Goal: Book appointment/travel/reservation

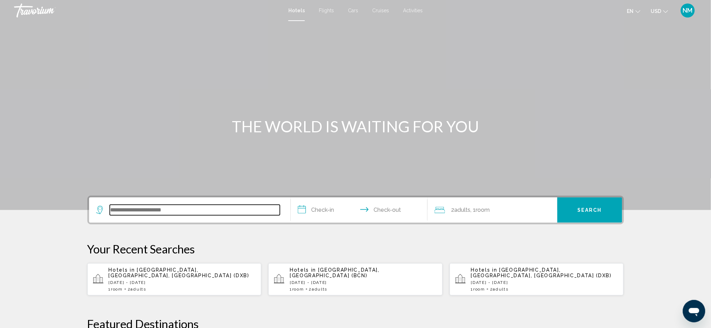
click at [138, 209] on input "Search widget" at bounding box center [195, 210] width 170 height 11
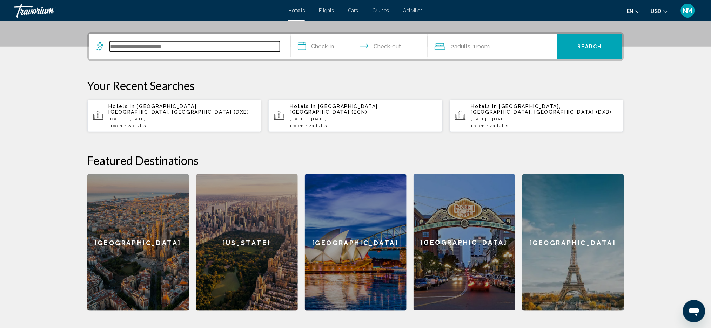
scroll to position [172, 0]
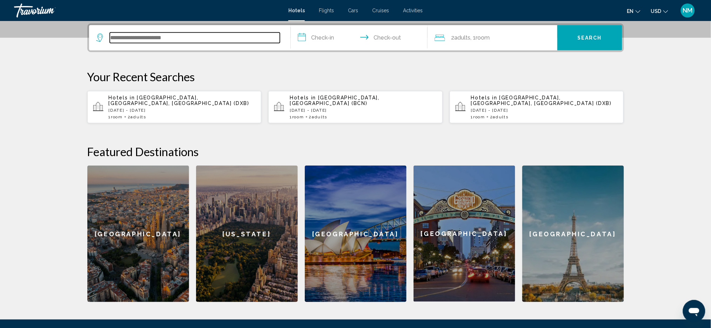
click at [120, 37] on input "Search widget" at bounding box center [195, 38] width 170 height 11
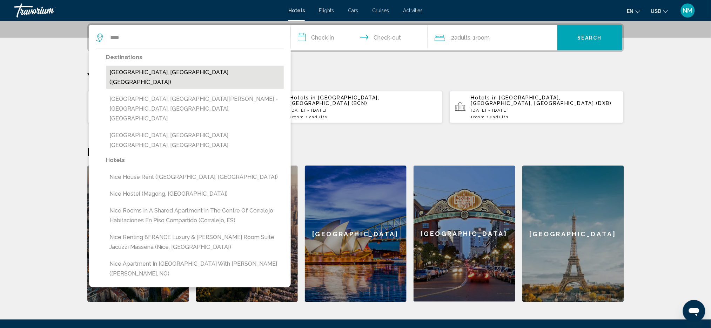
click at [125, 72] on button "[GEOGRAPHIC_DATA], [GEOGRAPHIC_DATA] ([GEOGRAPHIC_DATA])" at bounding box center [194, 77] width 177 height 23
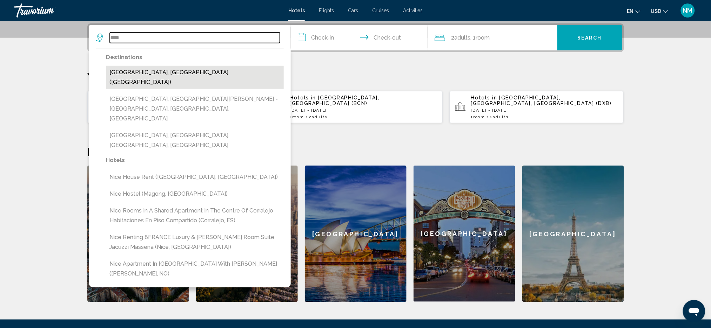
type input "**********"
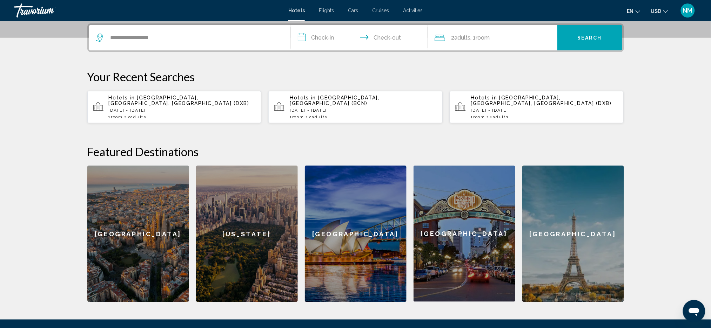
click at [312, 39] on input "**********" at bounding box center [361, 38] width 140 height 27
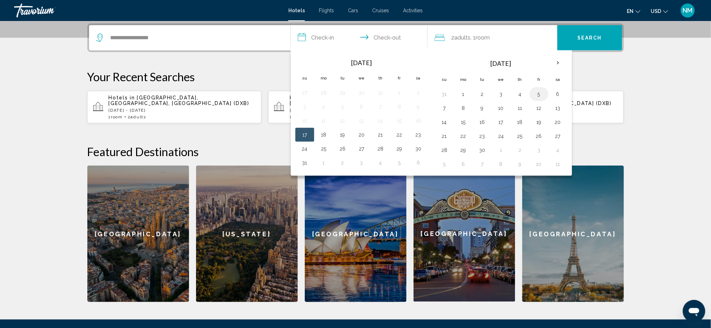
click at [541, 95] on button "5" at bounding box center [538, 94] width 11 height 10
click at [488, 110] on button "9" at bounding box center [481, 108] width 11 height 10
type input "**********"
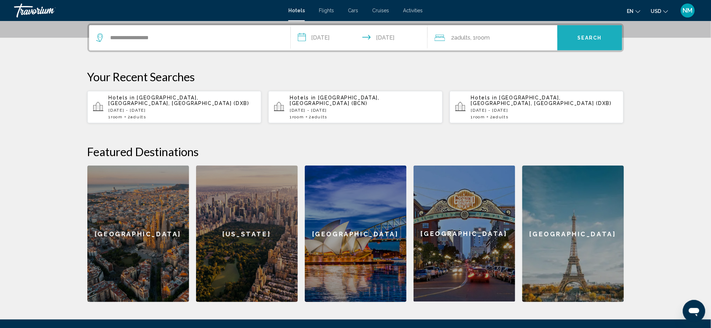
click at [577, 42] on button "Search" at bounding box center [589, 37] width 65 height 25
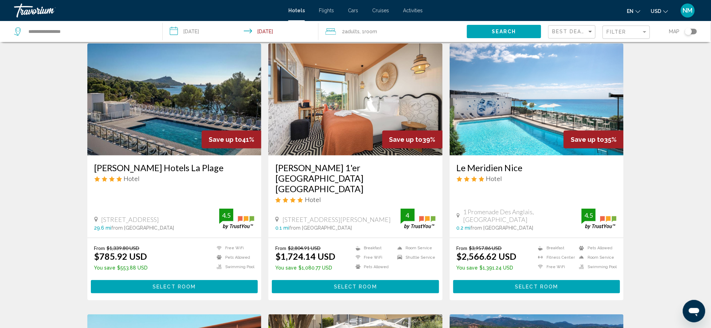
scroll to position [6, 0]
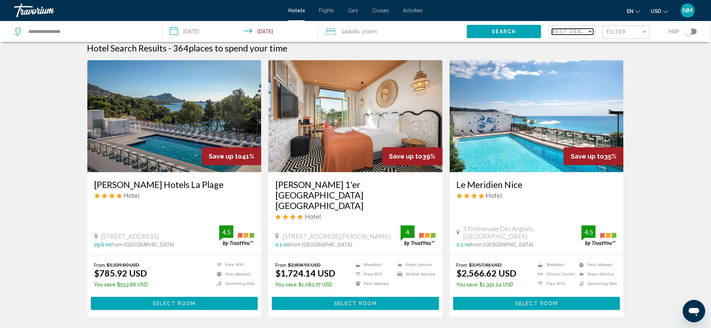
click at [590, 33] on div "Sort by" at bounding box center [590, 32] width 6 height 6
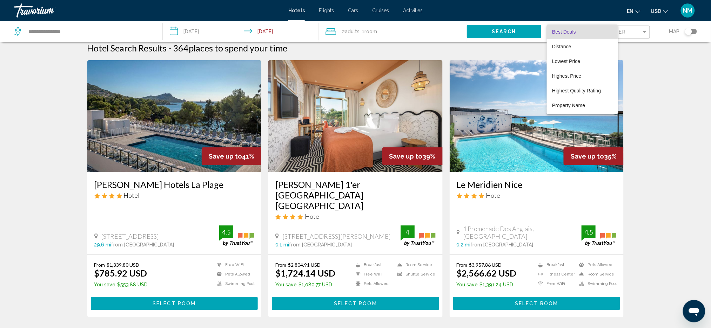
click at [661, 62] on div at bounding box center [355, 164] width 711 height 328
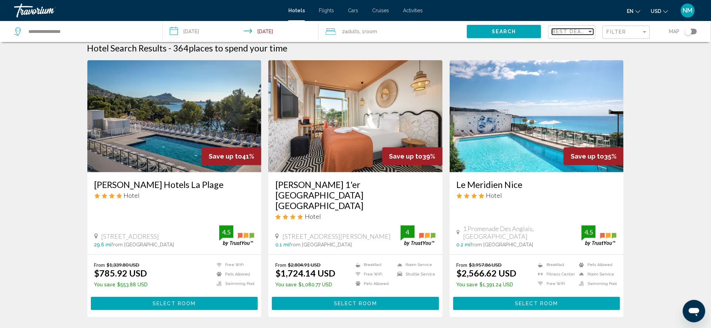
click at [589, 33] on div "Sort by" at bounding box center [590, 32] width 6 height 6
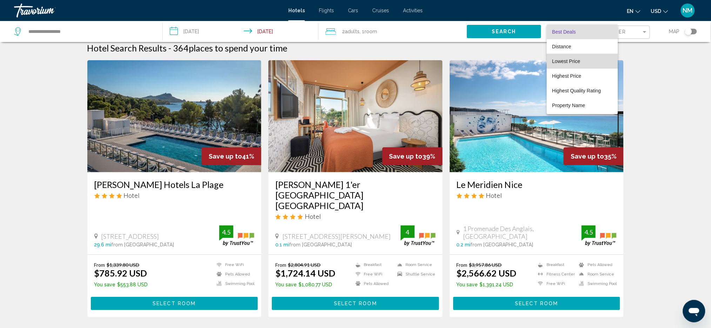
click at [550, 63] on mat-option "Lowest Price" at bounding box center [581, 61] width 71 height 15
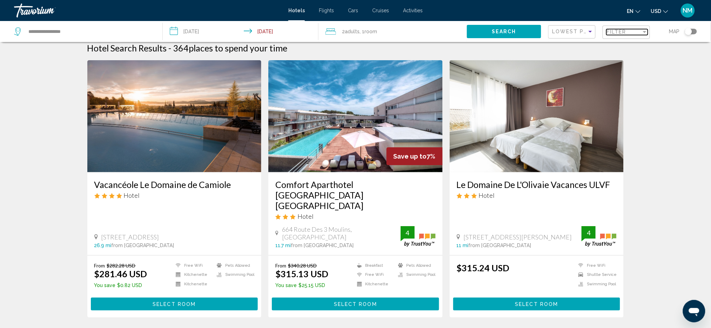
click at [644, 32] on div "Filter" at bounding box center [645, 32] width 4 height 2
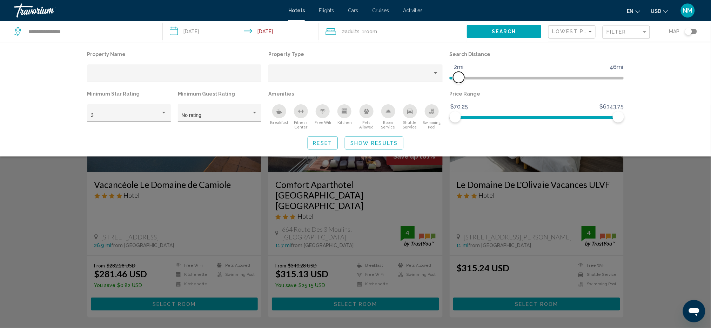
click at [459, 77] on ngx-slider "1mi 46mi 2mi" at bounding box center [536, 77] width 174 height 1
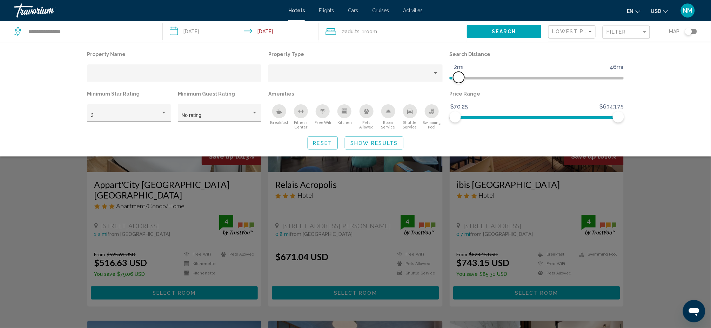
drag, startPoint x: 456, startPoint y: 75, endPoint x: 460, endPoint y: 71, distance: 5.7
click at [460, 77] on ngx-slider "1mi 46mi 2mi" at bounding box center [536, 77] width 174 height 1
click at [663, 11] on icon "Change currency" at bounding box center [665, 11] width 5 height 5
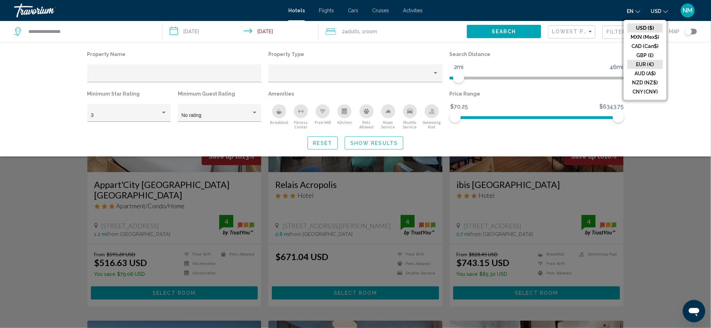
click at [643, 65] on button "EUR (€)" at bounding box center [644, 64] width 35 height 9
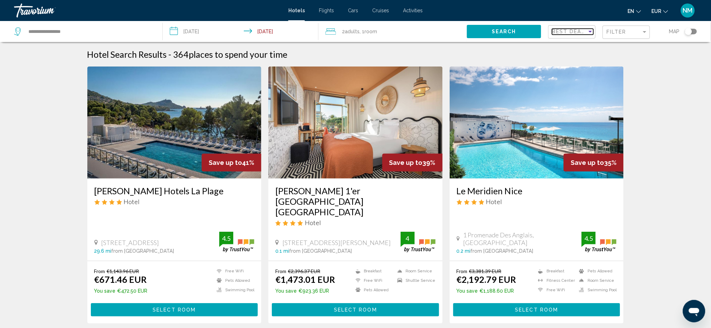
click at [590, 33] on div "Sort by" at bounding box center [590, 32] width 6 height 6
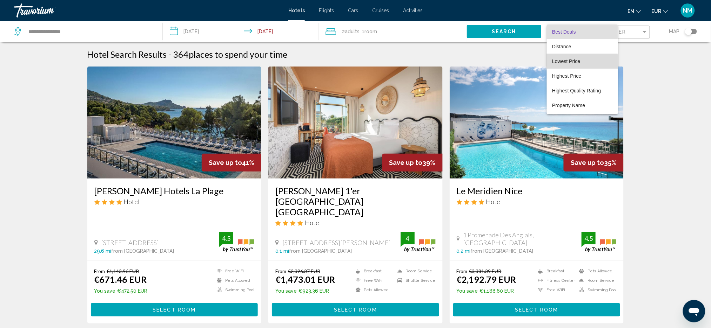
click at [556, 63] on span "Lowest Price" at bounding box center [566, 62] width 28 height 6
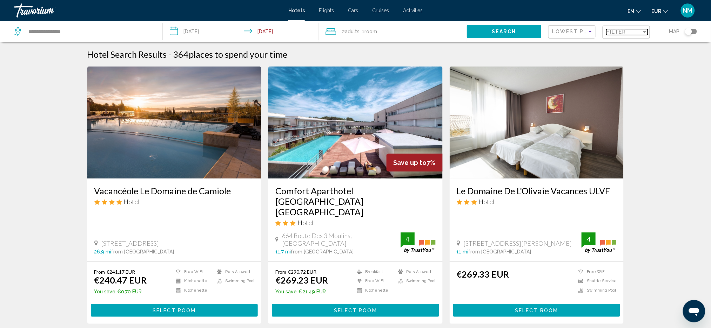
click at [642, 34] on div "Filter" at bounding box center [644, 32] width 6 height 6
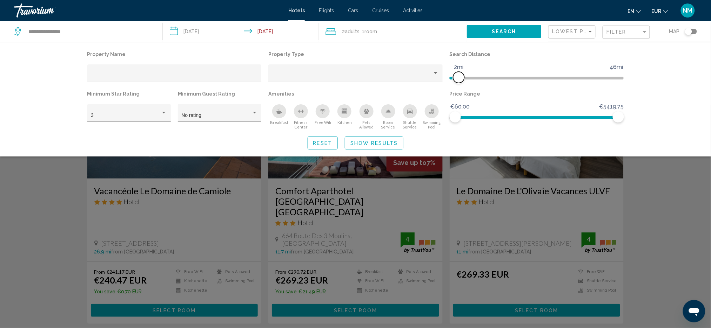
click at [457, 78] on span "Hotel Filters" at bounding box center [453, 78] width 9 height 3
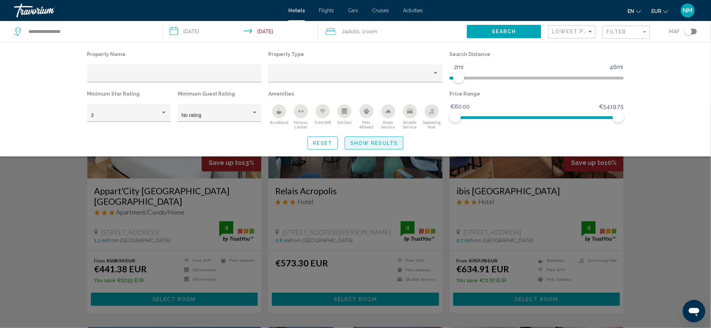
click at [376, 142] on span "Show Results" at bounding box center [373, 144] width 47 height 6
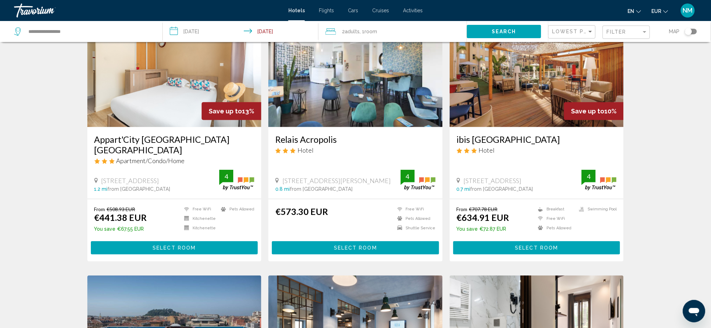
scroll to position [57, 0]
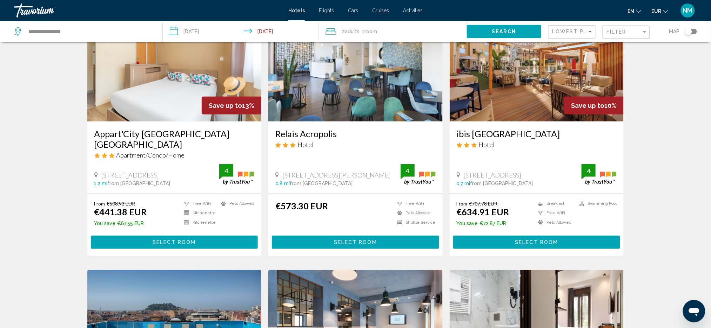
click at [225, 104] on span "Save up to" at bounding box center [225, 105] width 33 height 7
click at [217, 110] on div "Save up to 13%" at bounding box center [232, 106] width 60 height 18
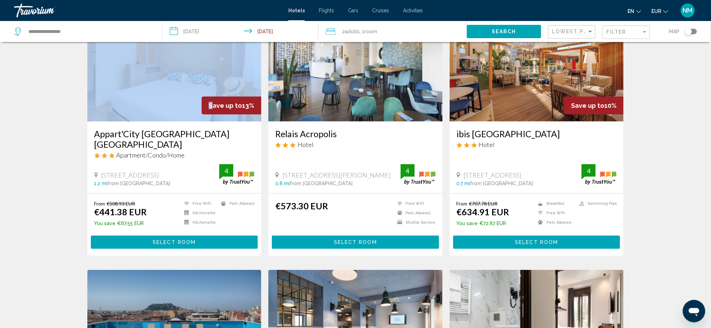
drag, startPoint x: 212, startPoint y: 105, endPoint x: 154, endPoint y: 93, distance: 59.7
click at [154, 93] on div "Save up to 13%" at bounding box center [174, 65] width 174 height 112
click at [154, 93] on img "Main content" at bounding box center [174, 65] width 174 height 112
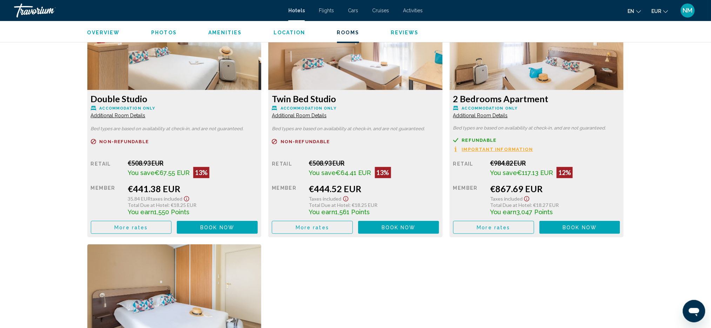
scroll to position [980, 0]
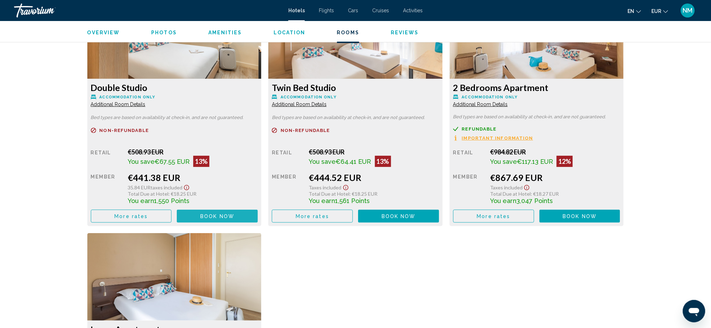
click at [202, 214] on span "Book now" at bounding box center [217, 217] width 34 height 6
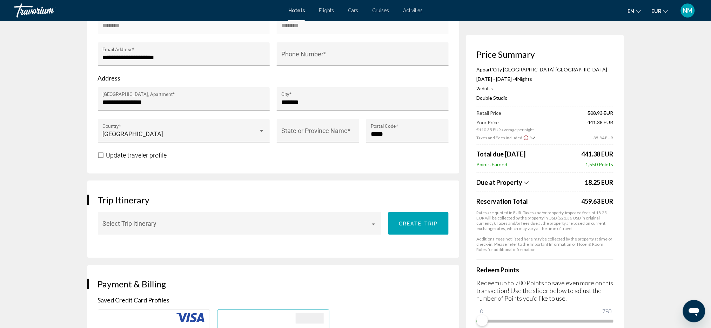
scroll to position [288, 0]
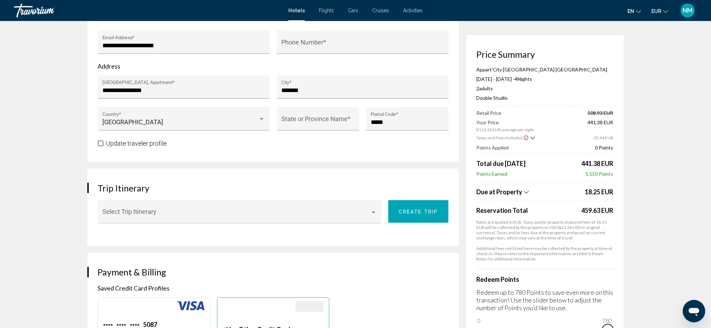
drag, startPoint x: 483, startPoint y: 321, endPoint x: 614, endPoint y: 314, distance: 130.6
click at [614, 314] on div "Price Summary Appart'City Nice Acropolis Sep 5, 2025 - Sep 9, 2025 - 4 Night Ni…" at bounding box center [545, 192] width 158 height 315
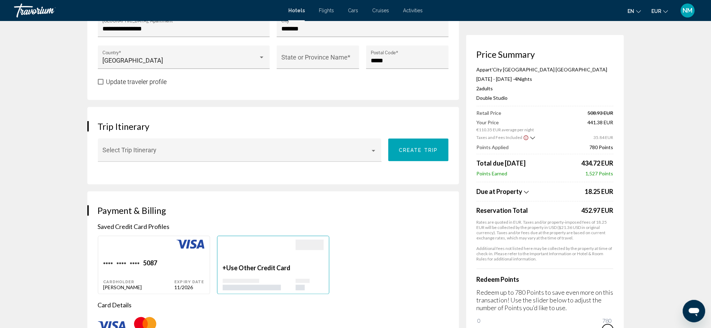
scroll to position [348, 0]
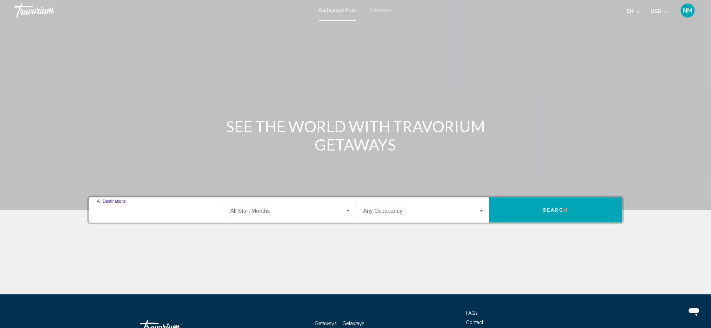
click at [110, 210] on input "Destination All Destinations" at bounding box center [157, 213] width 121 height 6
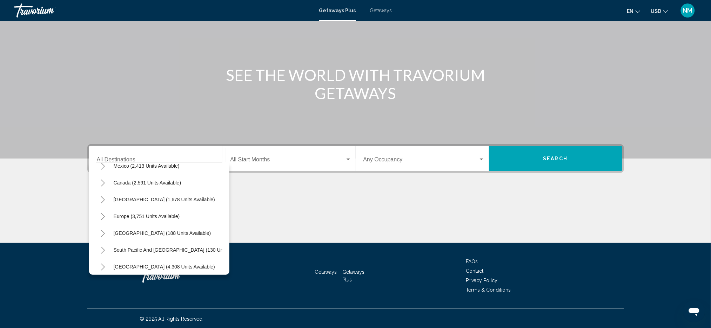
scroll to position [48, 0]
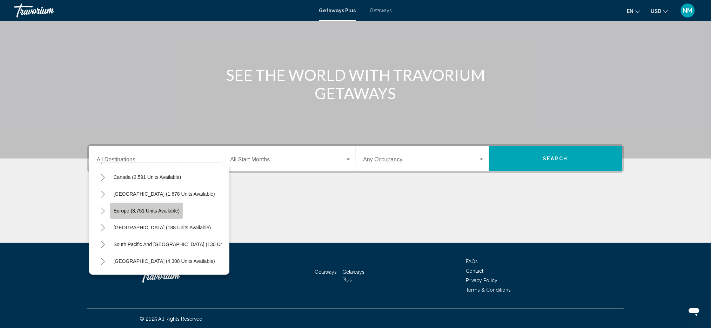
click at [122, 210] on span "Europe (3,751 units available)" at bounding box center [147, 211] width 66 height 6
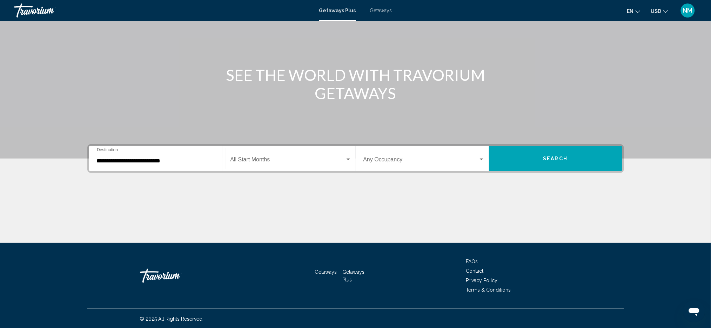
click at [102, 157] on div "**********" at bounding box center [157, 159] width 121 height 22
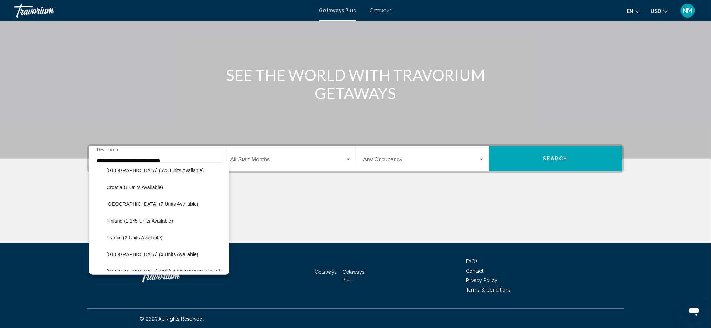
scroll to position [134, 0]
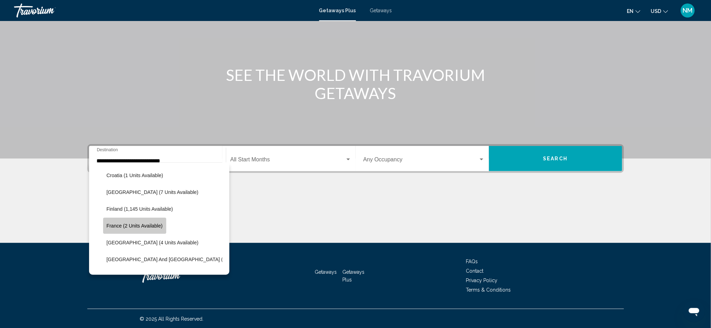
click at [134, 228] on span "France (2 units available)" at bounding box center [135, 226] width 56 height 6
type input "**********"
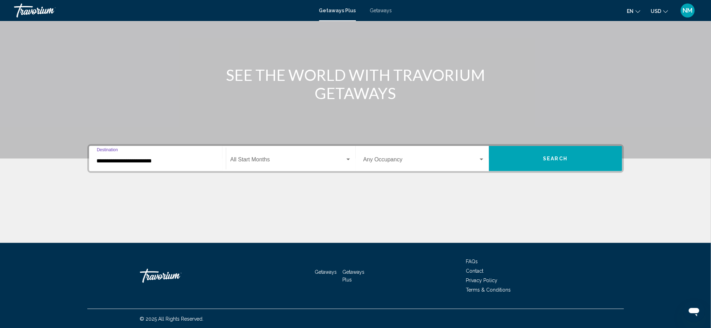
click at [279, 158] on span "Search widget" at bounding box center [287, 161] width 115 height 6
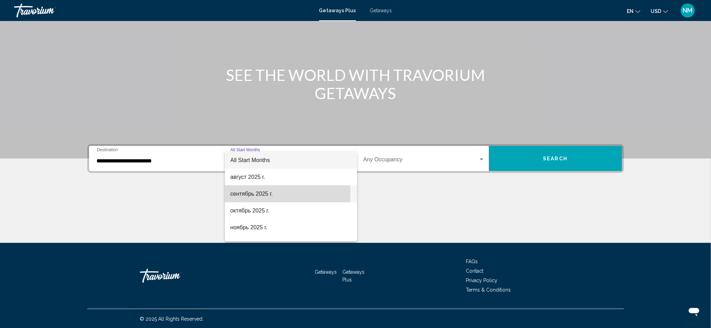
click at [255, 192] on span "сентябрь 2025 г." at bounding box center [290, 194] width 121 height 17
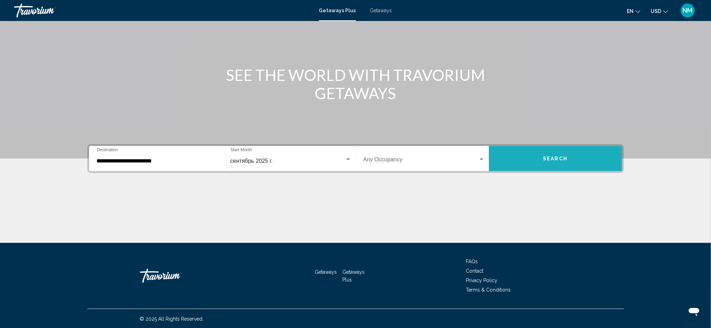
click at [575, 162] on button "Search" at bounding box center [555, 158] width 133 height 25
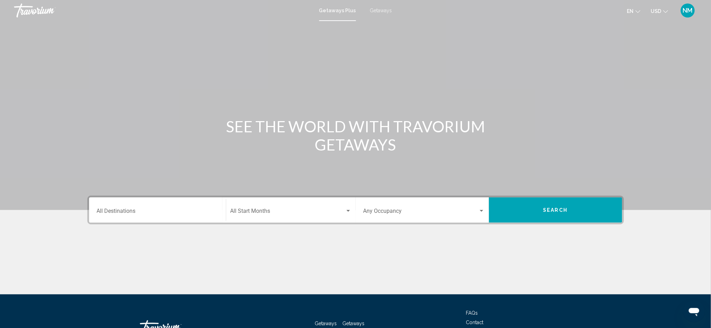
click at [377, 14] on div "Getaways Plus Getaways en English Español Français Italiano Português русский U…" at bounding box center [355, 10] width 711 height 15
click at [377, 12] on span "Getaways" at bounding box center [381, 11] width 22 height 6
click at [129, 210] on input "Destination All Destinations" at bounding box center [157, 213] width 121 height 6
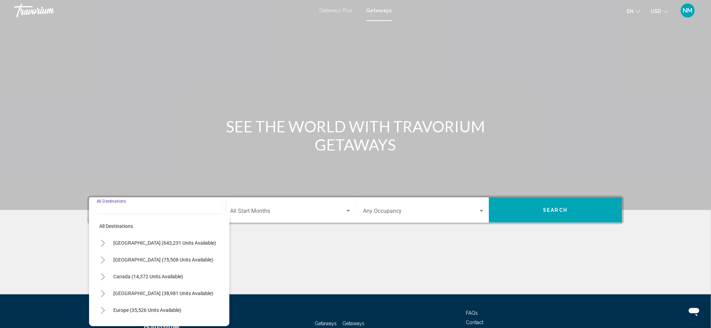
scroll to position [52, 0]
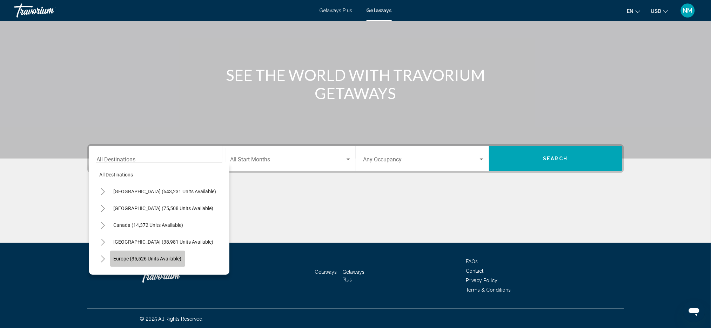
click at [142, 256] on span "Europe (35,526 units available)" at bounding box center [148, 259] width 68 height 6
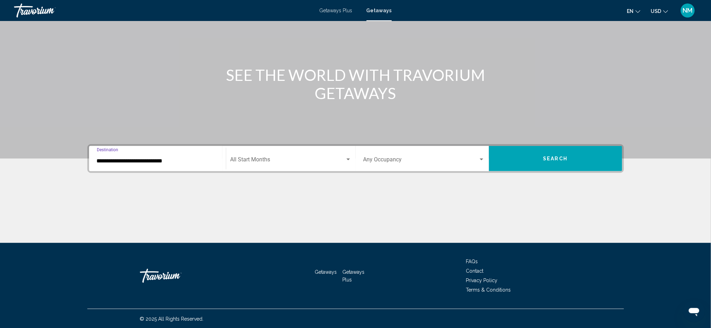
click at [132, 162] on input "**********" at bounding box center [157, 161] width 121 height 6
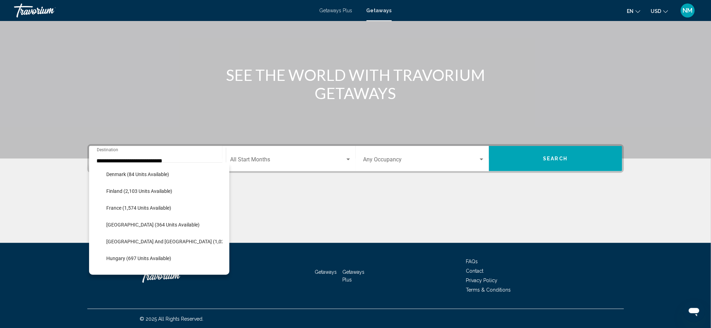
scroll to position [171, 0]
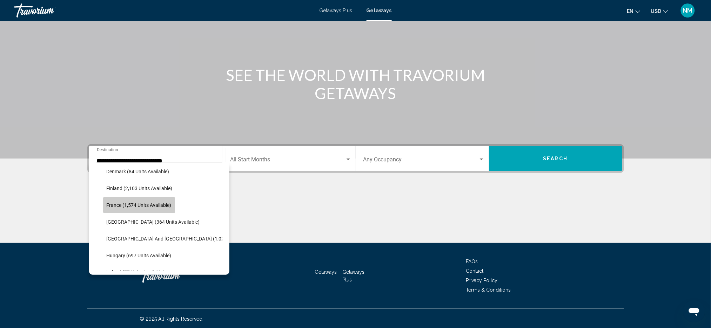
click at [134, 204] on span "France (1,574 units available)" at bounding box center [139, 206] width 65 height 6
type input "**********"
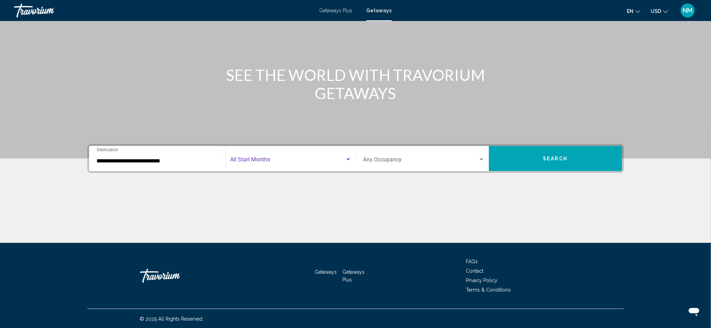
click at [264, 161] on span "Search widget" at bounding box center [287, 161] width 115 height 6
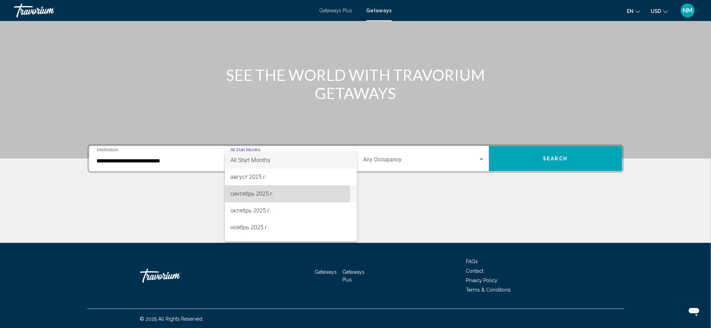
click at [254, 195] on span "сентябрь 2025 г." at bounding box center [290, 194] width 121 height 17
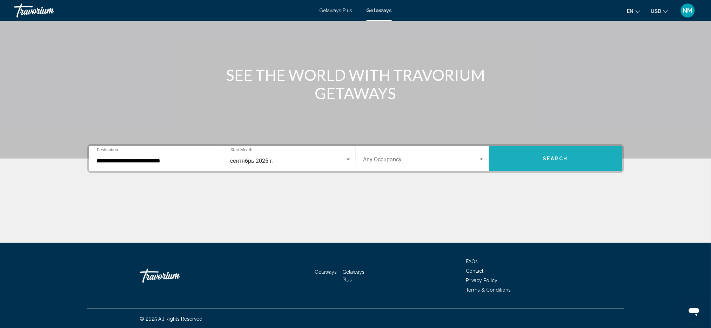
click at [539, 153] on button "Search" at bounding box center [555, 158] width 133 height 25
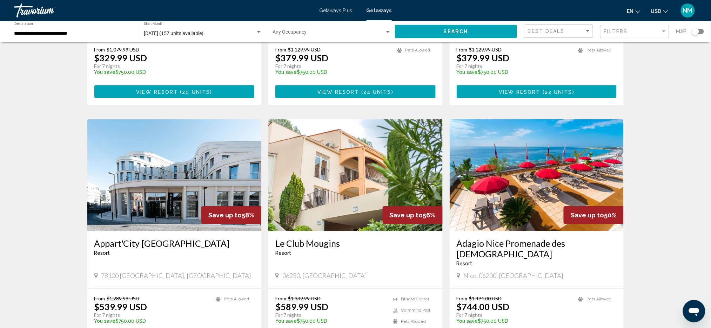
scroll to position [708, 0]
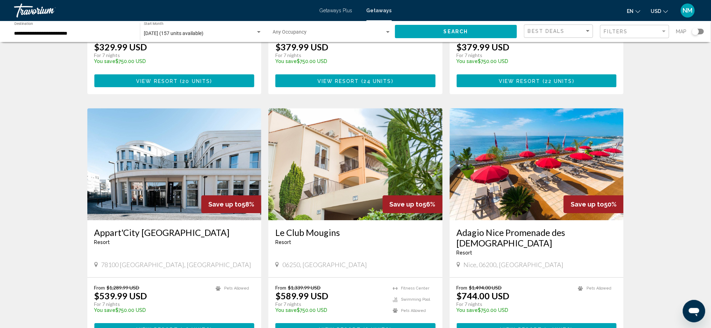
click at [602, 201] on span "Save up to" at bounding box center [586, 204] width 33 height 7
click at [558, 147] on img "Main content" at bounding box center [536, 164] width 174 height 112
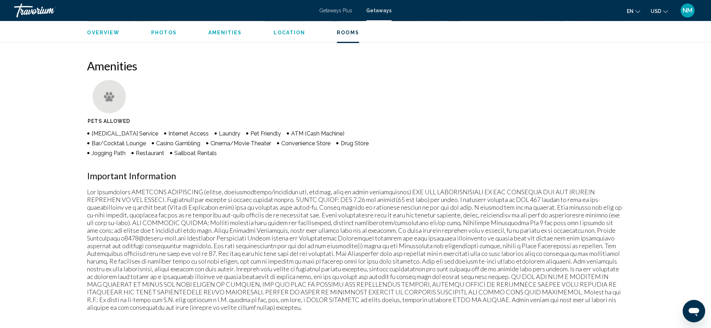
scroll to position [605, 0]
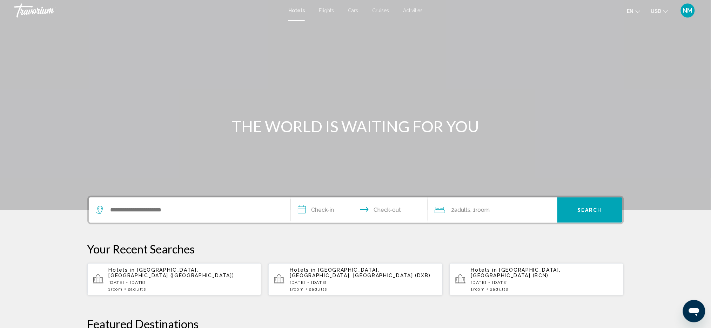
click at [409, 10] on span "Activities" at bounding box center [413, 11] width 20 height 6
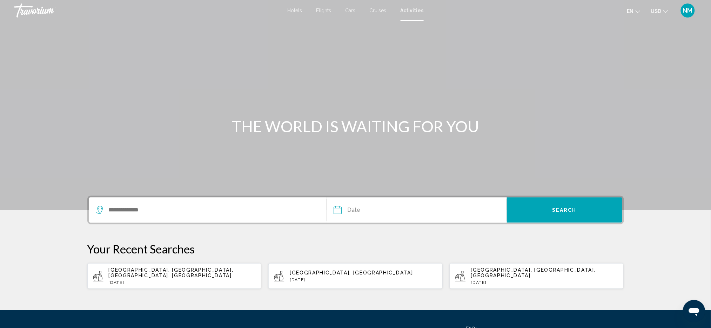
click at [142, 204] on div "Search widget" at bounding box center [207, 210] width 223 height 25
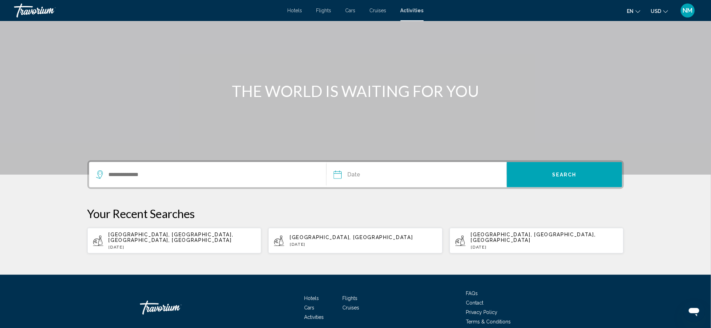
scroll to position [62, 0]
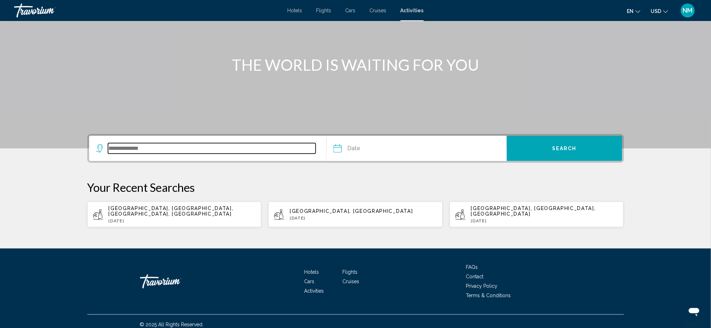
click at [117, 150] on input "Search widget" at bounding box center [212, 148] width 208 height 11
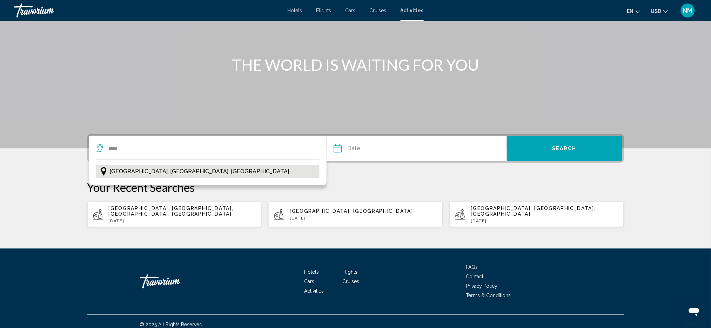
click at [204, 174] on button "[GEOGRAPHIC_DATA], [GEOGRAPHIC_DATA], [GEOGRAPHIC_DATA]" at bounding box center [208, 171] width 224 height 13
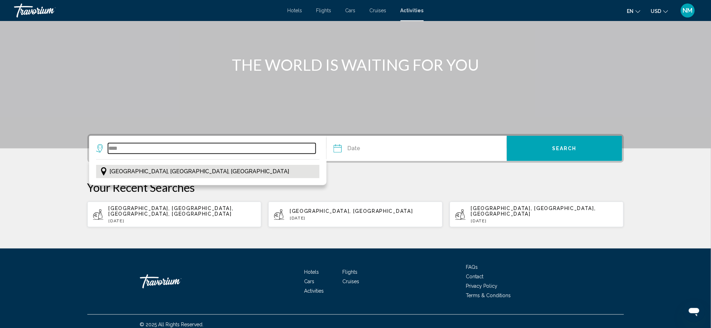
type input "**********"
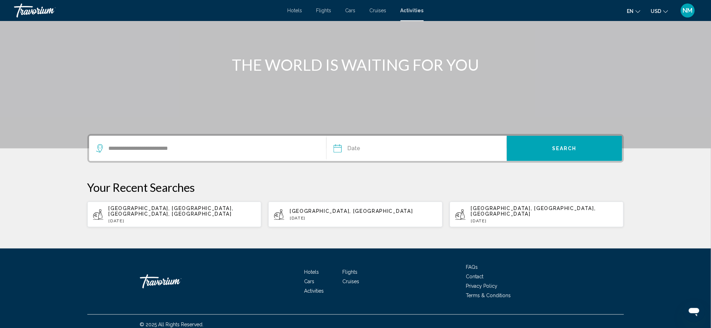
click at [354, 148] on input "Date" at bounding box center [376, 149] width 89 height 27
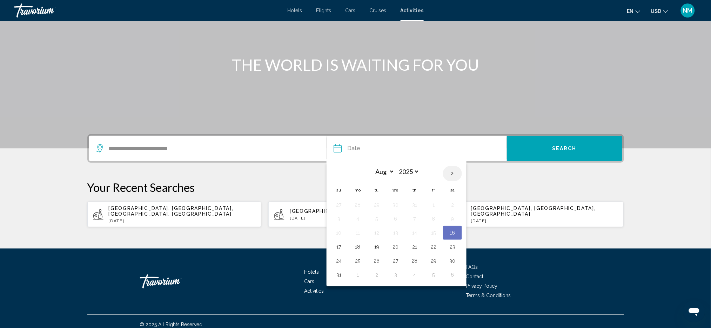
click at [454, 176] on th "Next month" at bounding box center [452, 173] width 19 height 15
select select "*"
click at [342, 220] on button "7" at bounding box center [338, 219] width 11 height 10
type input "**********"
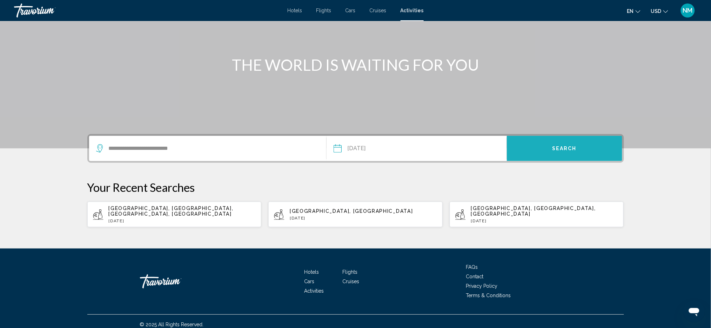
click at [578, 160] on button "Search" at bounding box center [564, 148] width 115 height 25
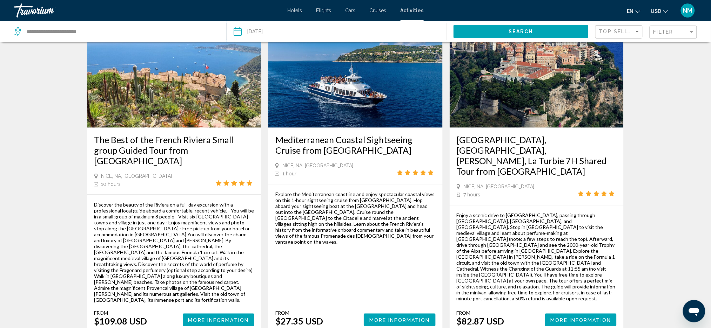
scroll to position [369, 0]
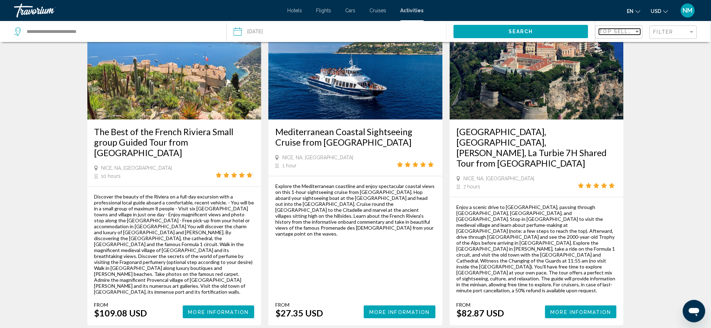
click at [636, 32] on div "Sort by" at bounding box center [637, 32] width 4 height 2
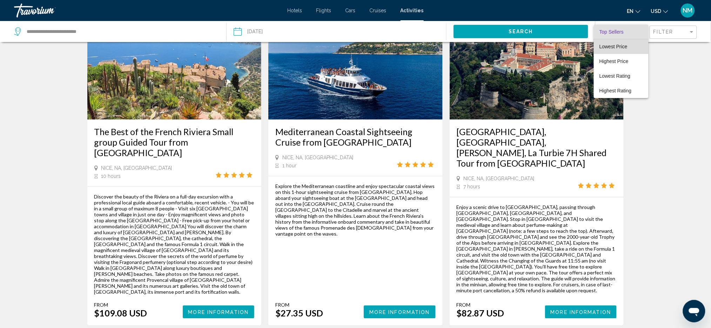
click at [626, 46] on span "Lowest Price" at bounding box center [613, 47] width 28 height 6
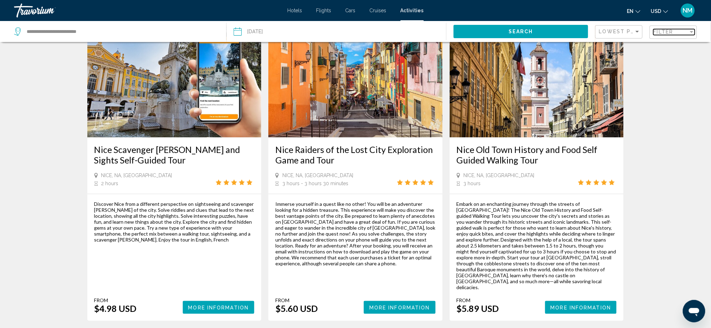
click at [690, 32] on div "Filter" at bounding box center [691, 32] width 6 height 6
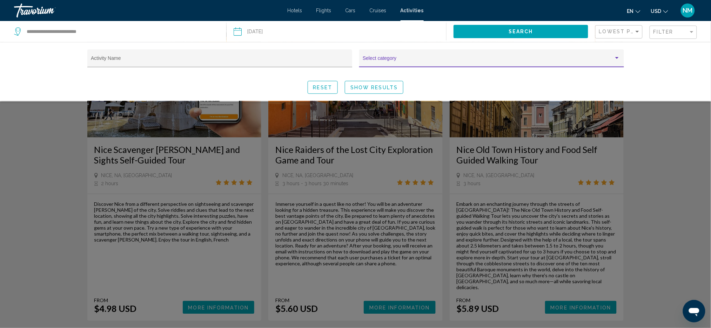
click at [614, 60] on div "Search widget" at bounding box center [616, 58] width 6 height 6
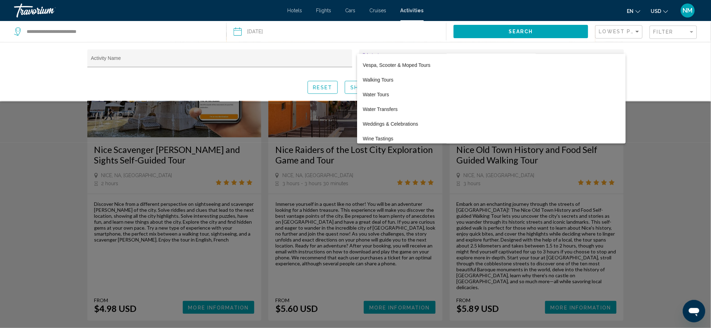
scroll to position [1691, 0]
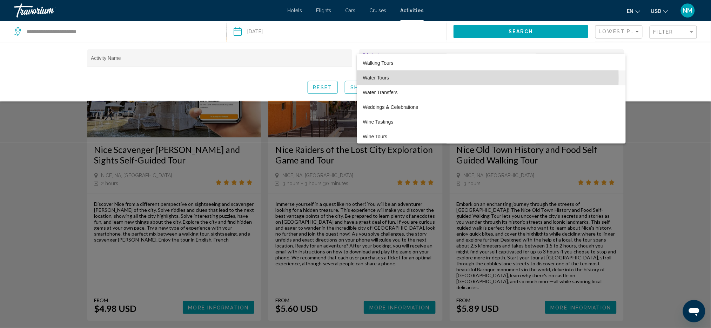
click at [382, 78] on span "Water Tours" at bounding box center [490, 77] width 257 height 15
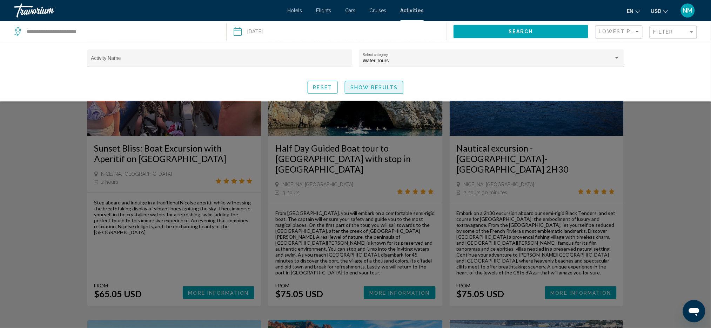
click at [377, 87] on span "Show Results" at bounding box center [373, 88] width 47 height 6
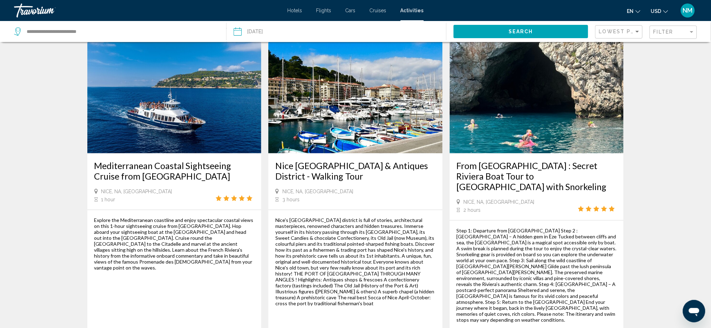
scroll to position [25, 0]
